Goal: Information Seeking & Learning: Check status

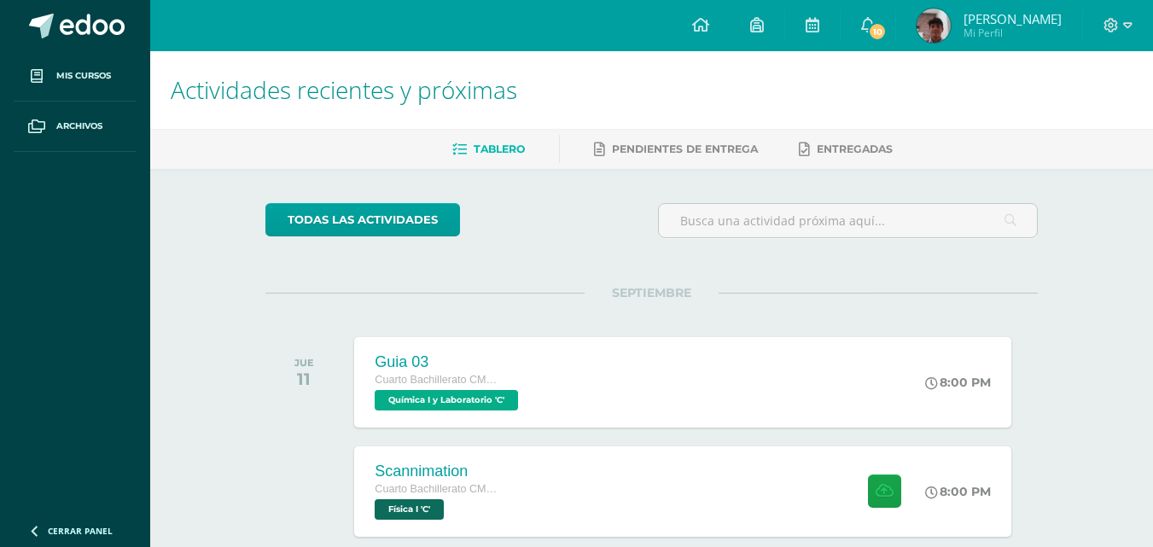
scroll to position [290, 0]
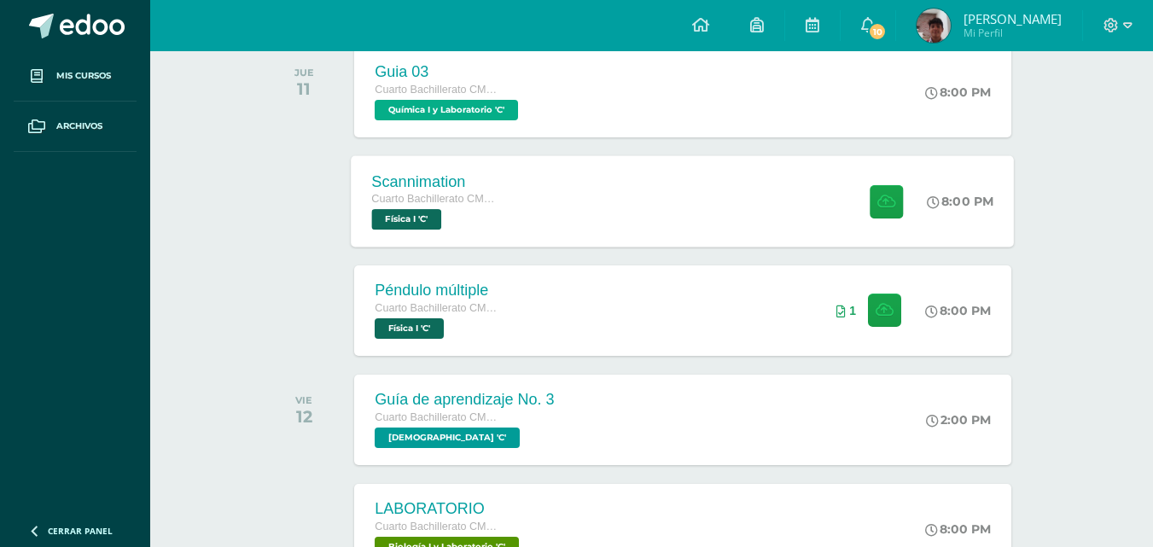
click at [652, 198] on div "Scannimation Cuarto Bachillerato CMP Bachillerato en CCLL con Orientación en Co…" at bounding box center [683, 200] width 663 height 91
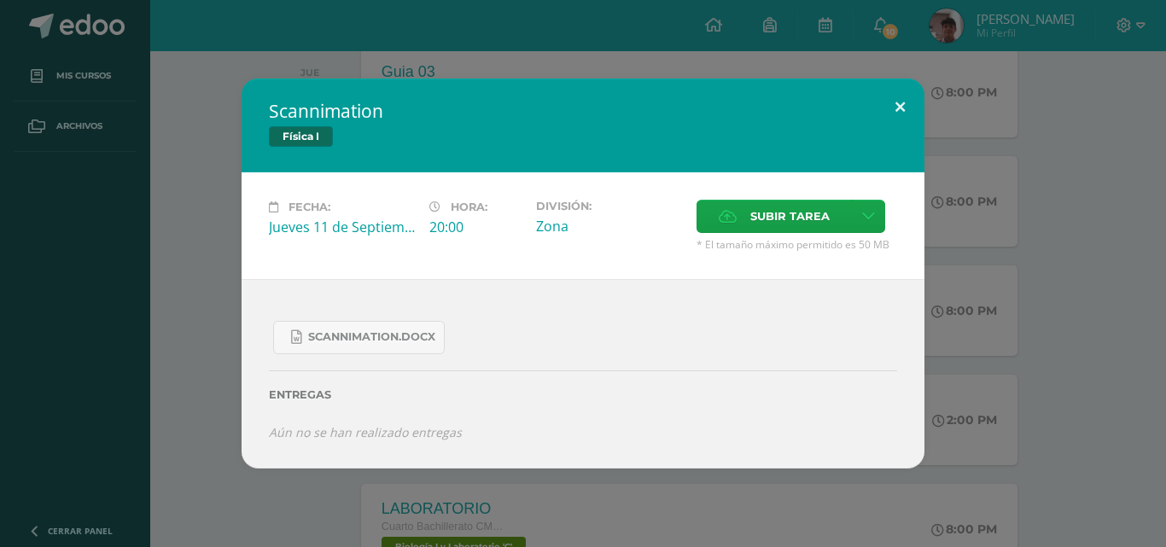
click at [905, 102] on button at bounding box center [900, 108] width 49 height 58
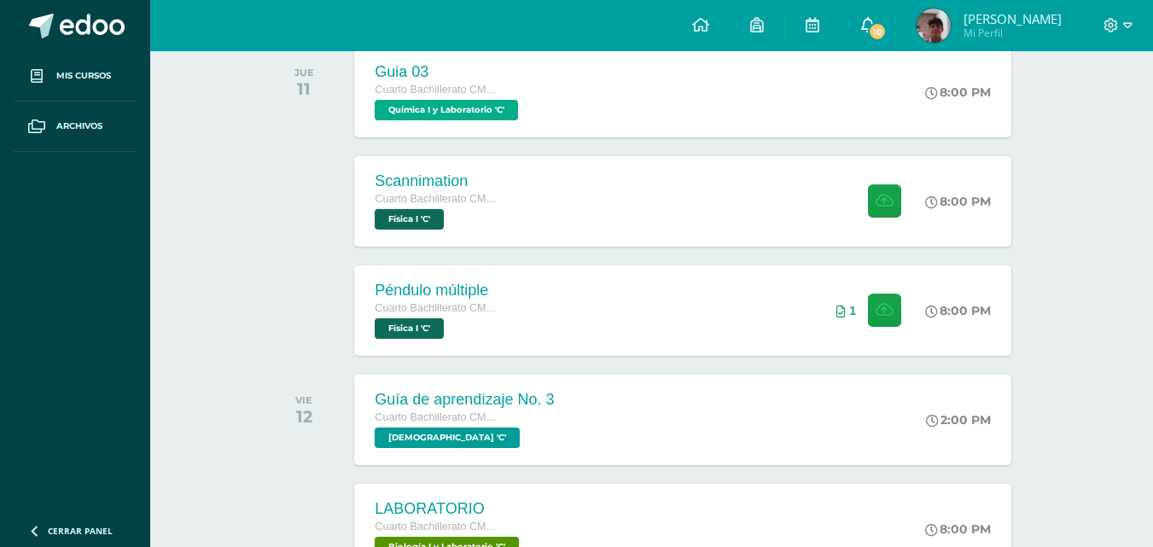
click at [882, 30] on span "10" at bounding box center [877, 31] width 19 height 19
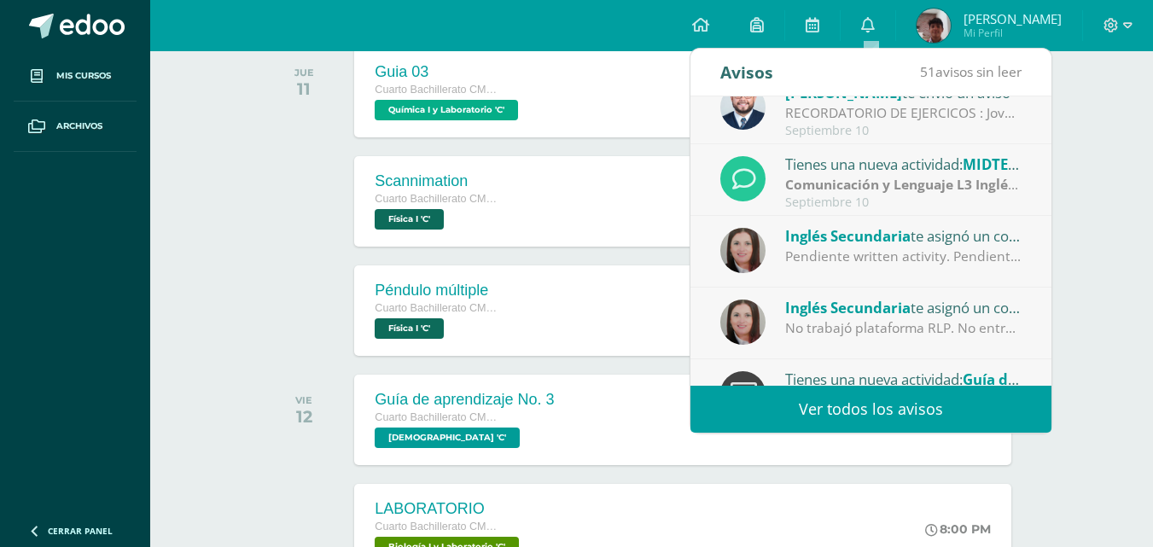
scroll to position [284, 0]
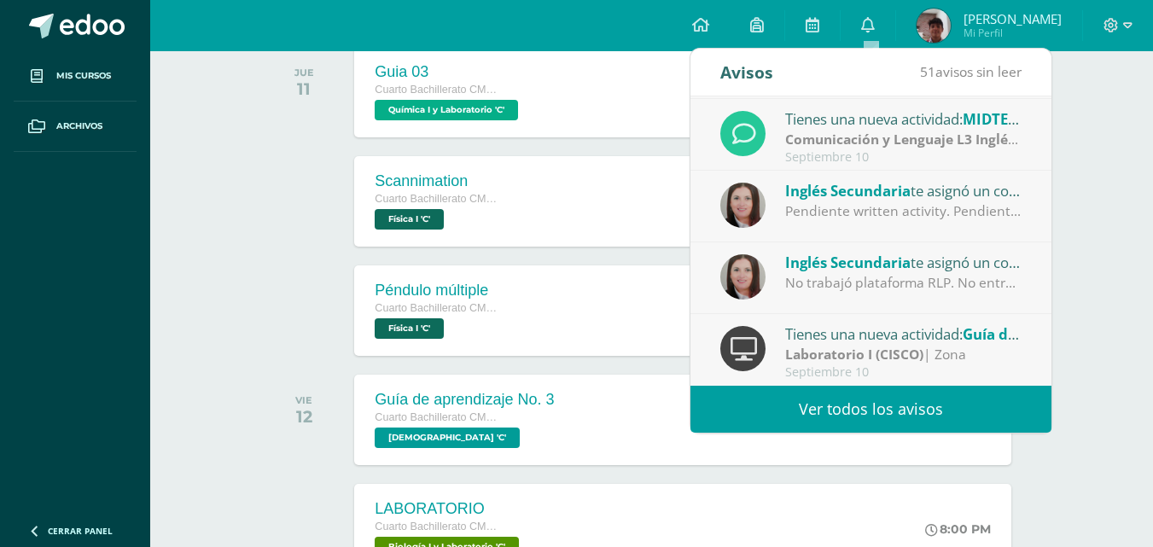
click at [946, 414] on link "Ver todos los avisos" at bounding box center [870, 409] width 361 height 47
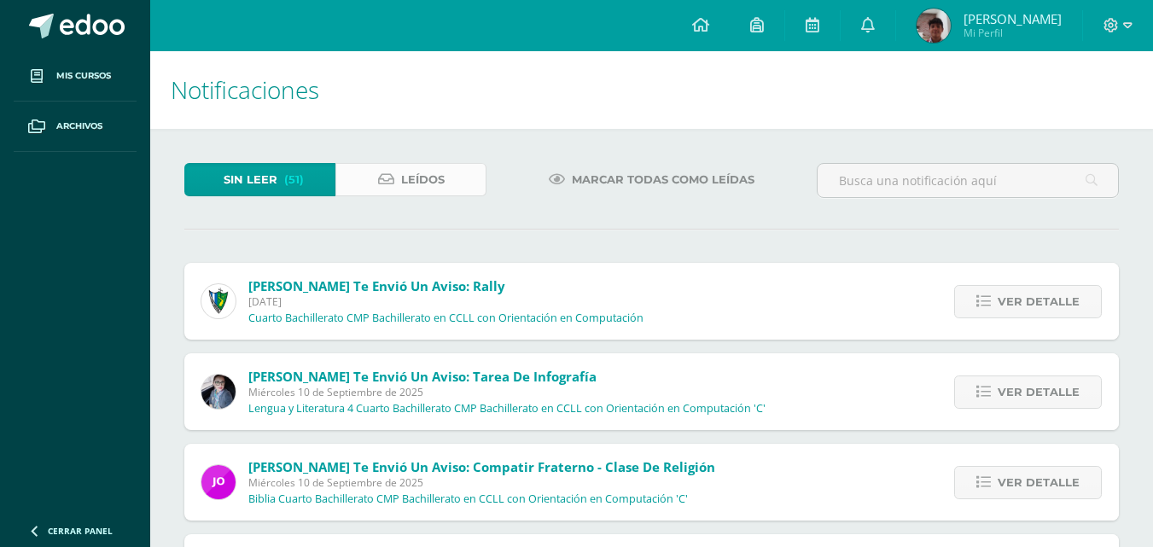
click at [450, 172] on link "Leídos" at bounding box center [410, 179] width 151 height 33
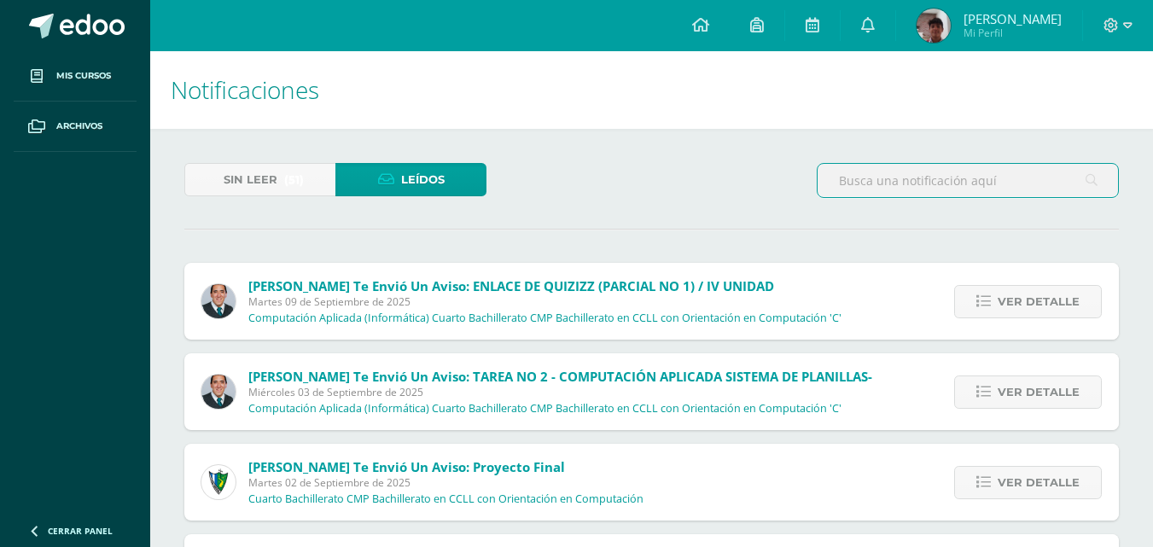
click at [855, 181] on input "text" at bounding box center [968, 180] width 300 height 33
type input "rublica"
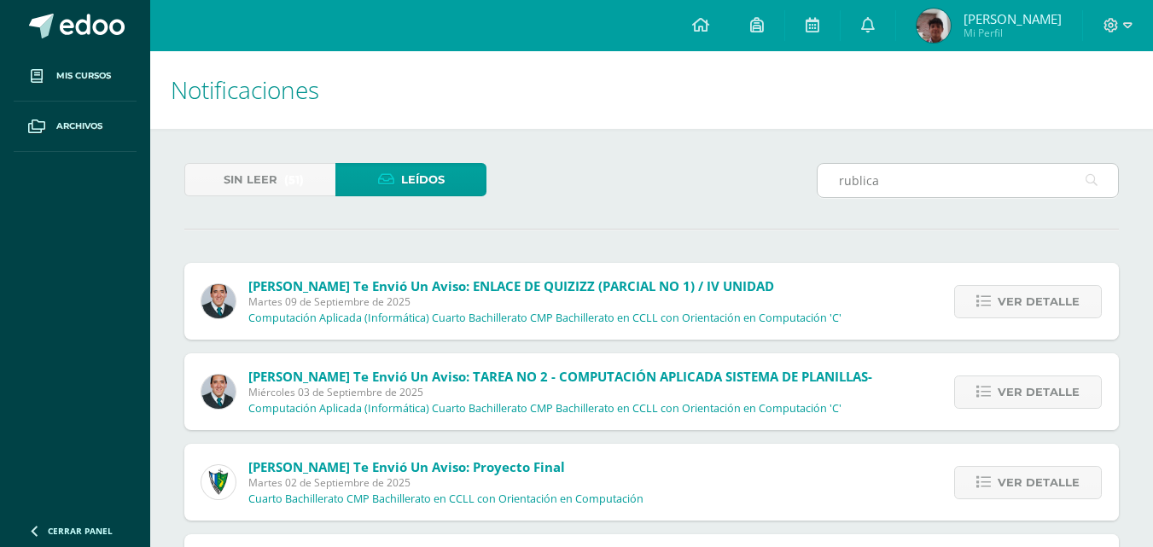
click at [1090, 183] on icon at bounding box center [1091, 180] width 12 height 35
click at [1091, 178] on icon at bounding box center [1091, 180] width 12 height 35
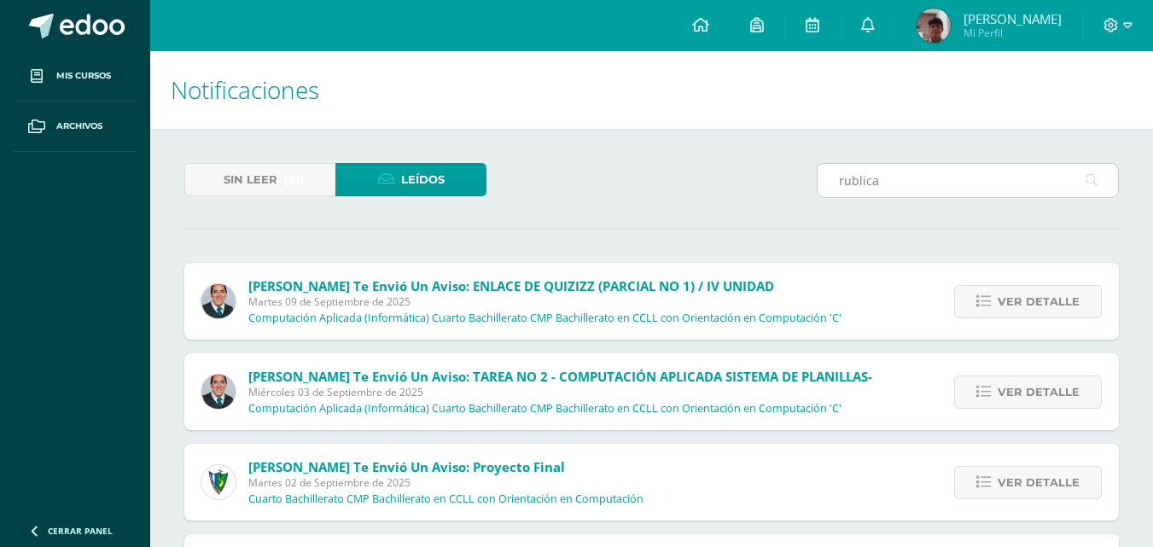
click at [1091, 178] on icon at bounding box center [1091, 180] width 12 height 35
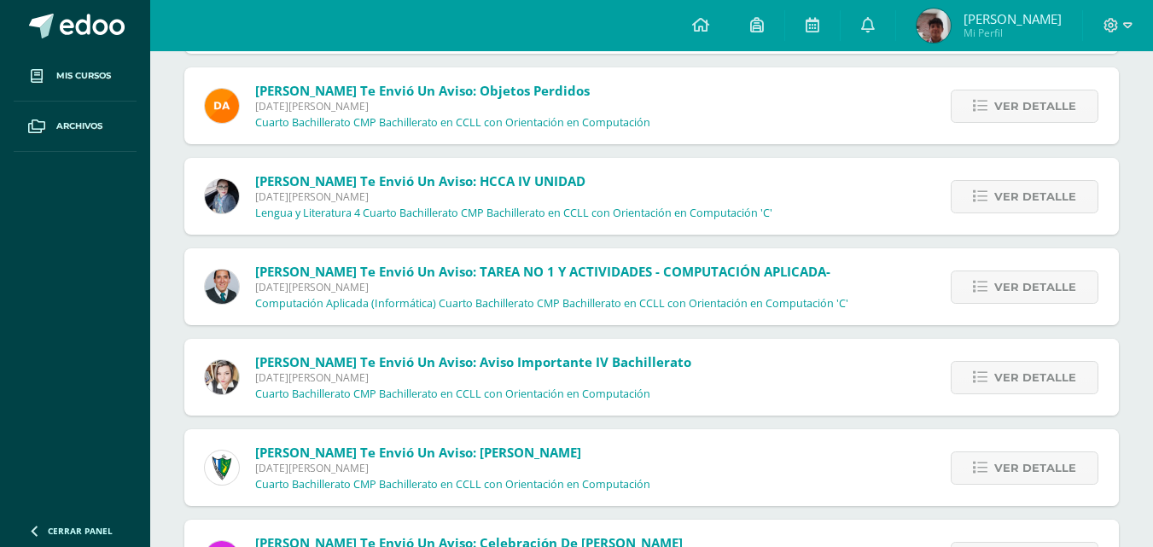
scroll to position [8982, 0]
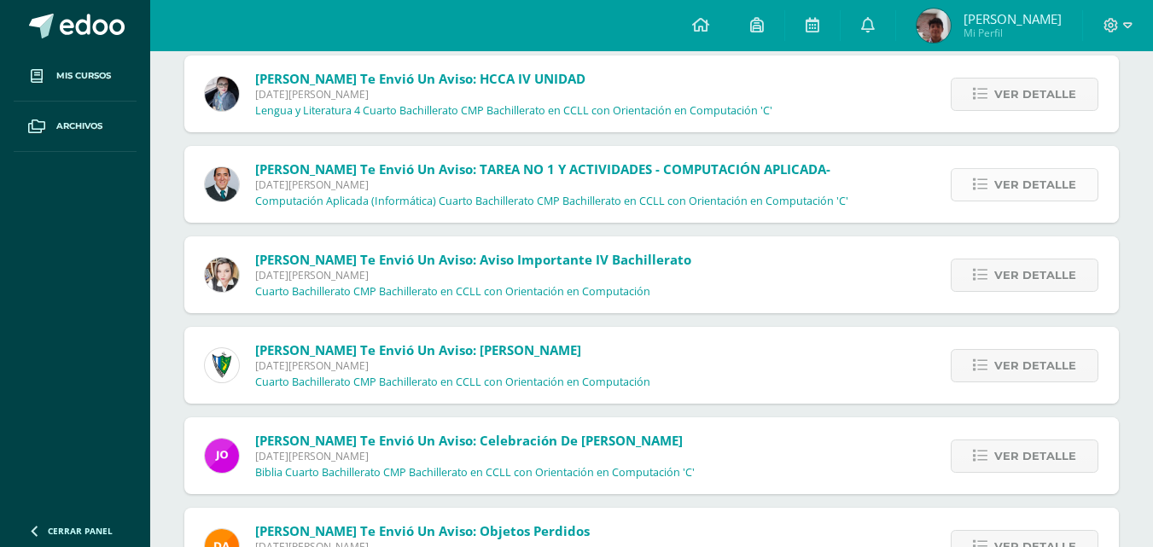
click at [1045, 191] on span "Ver detalle" at bounding box center [1035, 185] width 82 height 32
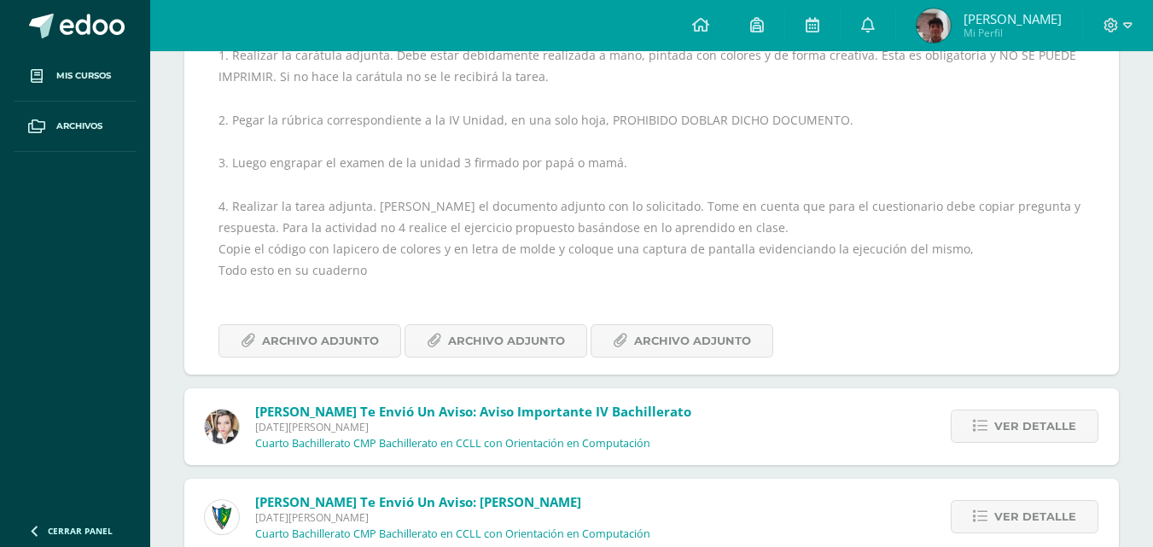
scroll to position [9375, 0]
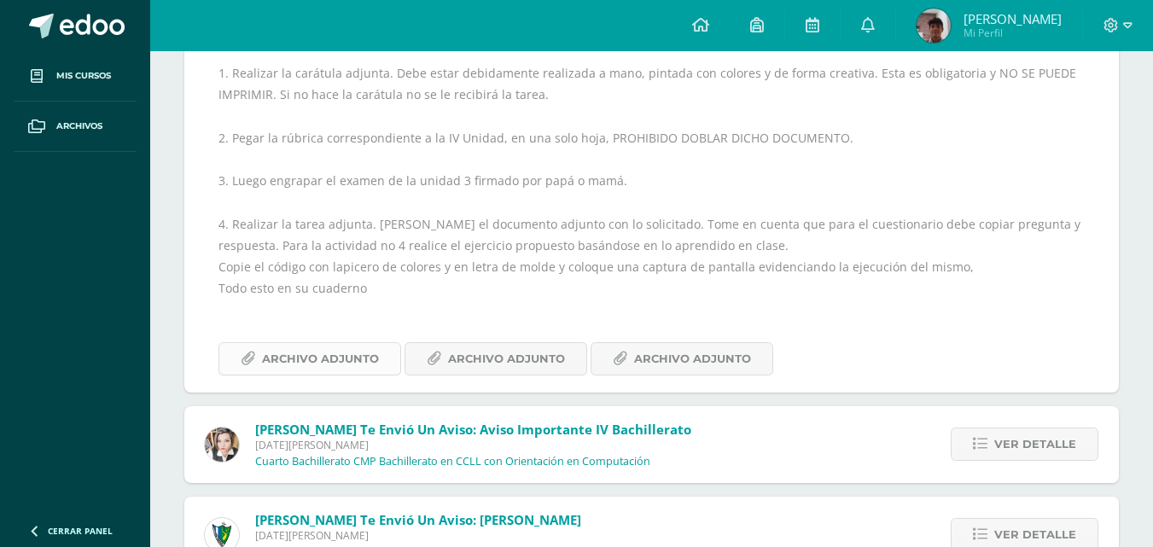
click at [367, 353] on span "Archivo Adjunto" at bounding box center [320, 359] width 117 height 32
click at [543, 359] on span "Archivo Adjunto" at bounding box center [506, 359] width 117 height 32
click at [669, 367] on span "Archivo Adjunto" at bounding box center [692, 359] width 117 height 32
